Goal: Task Accomplishment & Management: Complete application form

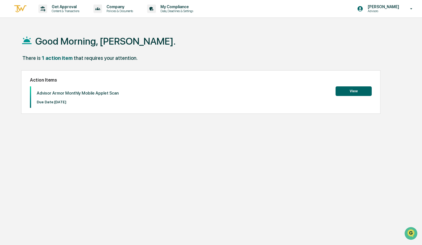
click at [360, 91] on button "View" at bounding box center [354, 91] width 36 height 10
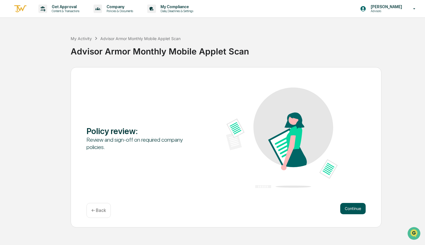
click at [347, 210] on button "Continue" at bounding box center [352, 208] width 25 height 11
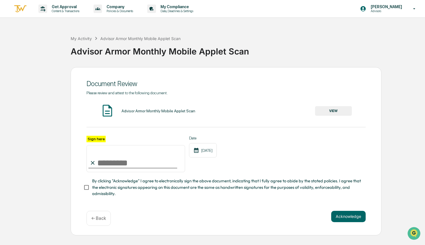
click at [330, 112] on button "VIEW" at bounding box center [333, 111] width 37 height 10
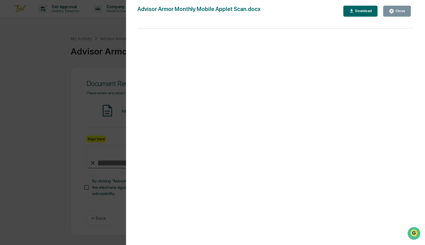
click at [361, 11] on div "Download" at bounding box center [363, 11] width 18 height 4
click at [396, 26] on div "Advisor Armor Monthly Mobile Applet Scan.docx Close Download Page 1 100%" at bounding box center [275, 128] width 276 height 245
click at [401, 10] on div "Close" at bounding box center [399, 11] width 11 height 4
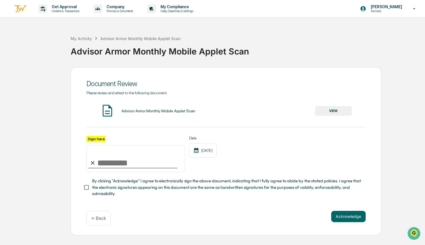
click at [104, 162] on input "Sign here" at bounding box center [135, 158] width 99 height 27
type input "**********"
click at [340, 214] on button "Acknowledge" at bounding box center [348, 216] width 34 height 11
